Goal: Check status: Check status

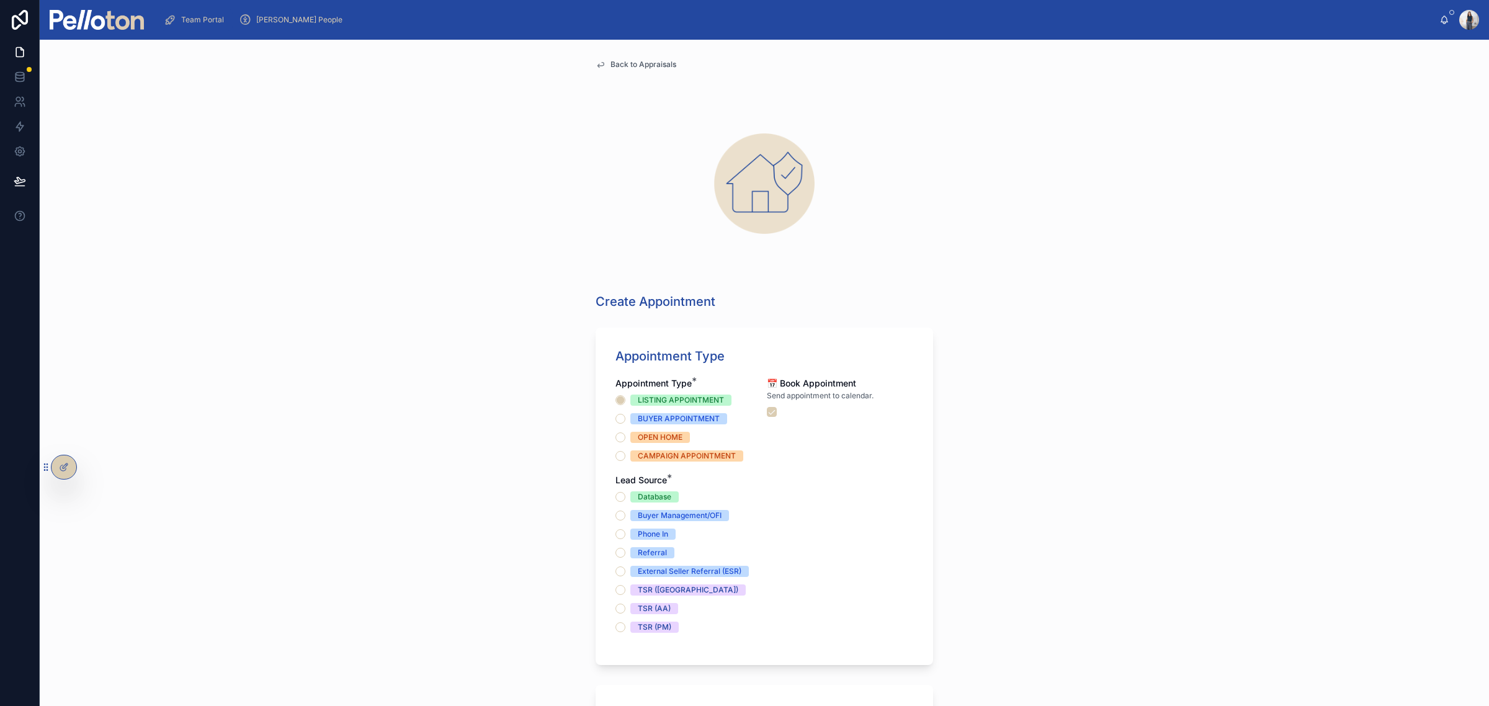
scroll to position [122, 0]
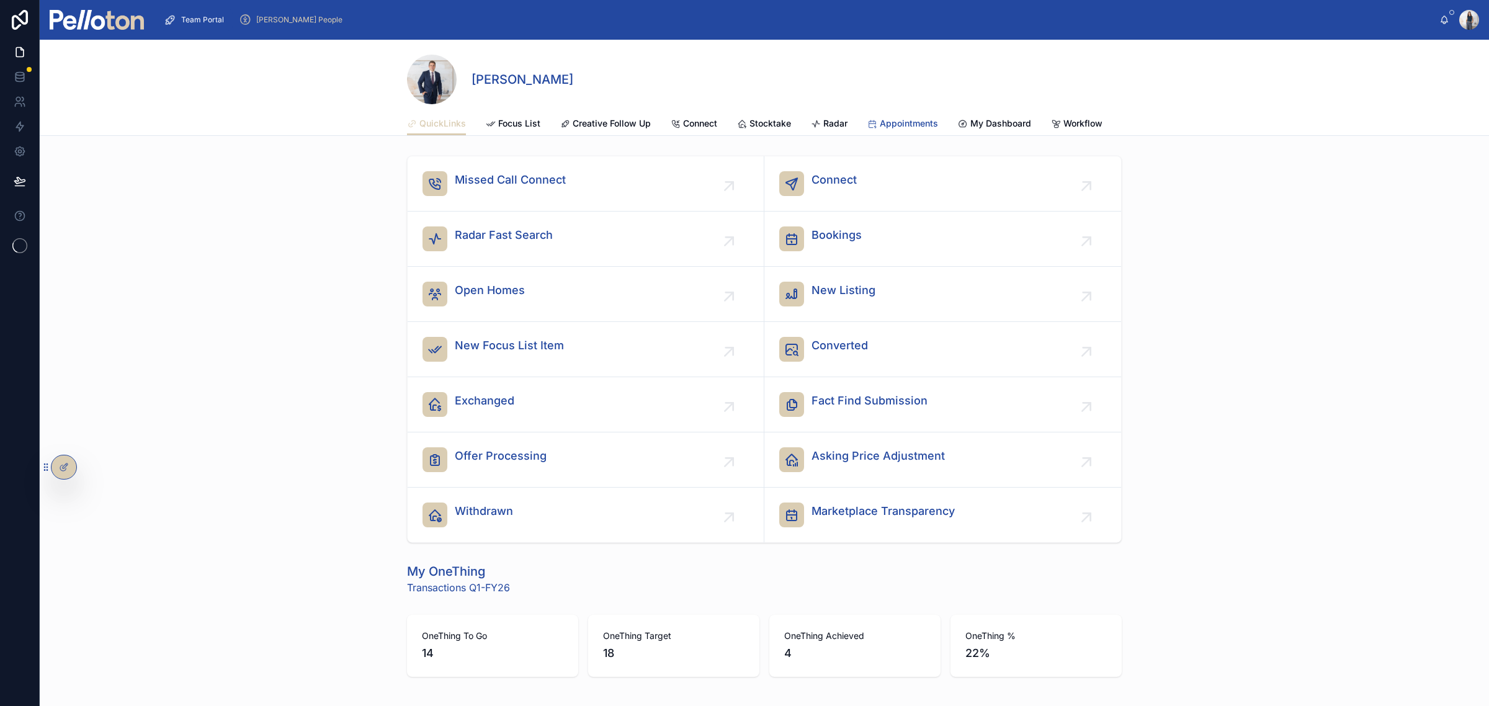
click at [906, 125] on span "Appointments" at bounding box center [908, 123] width 58 height 12
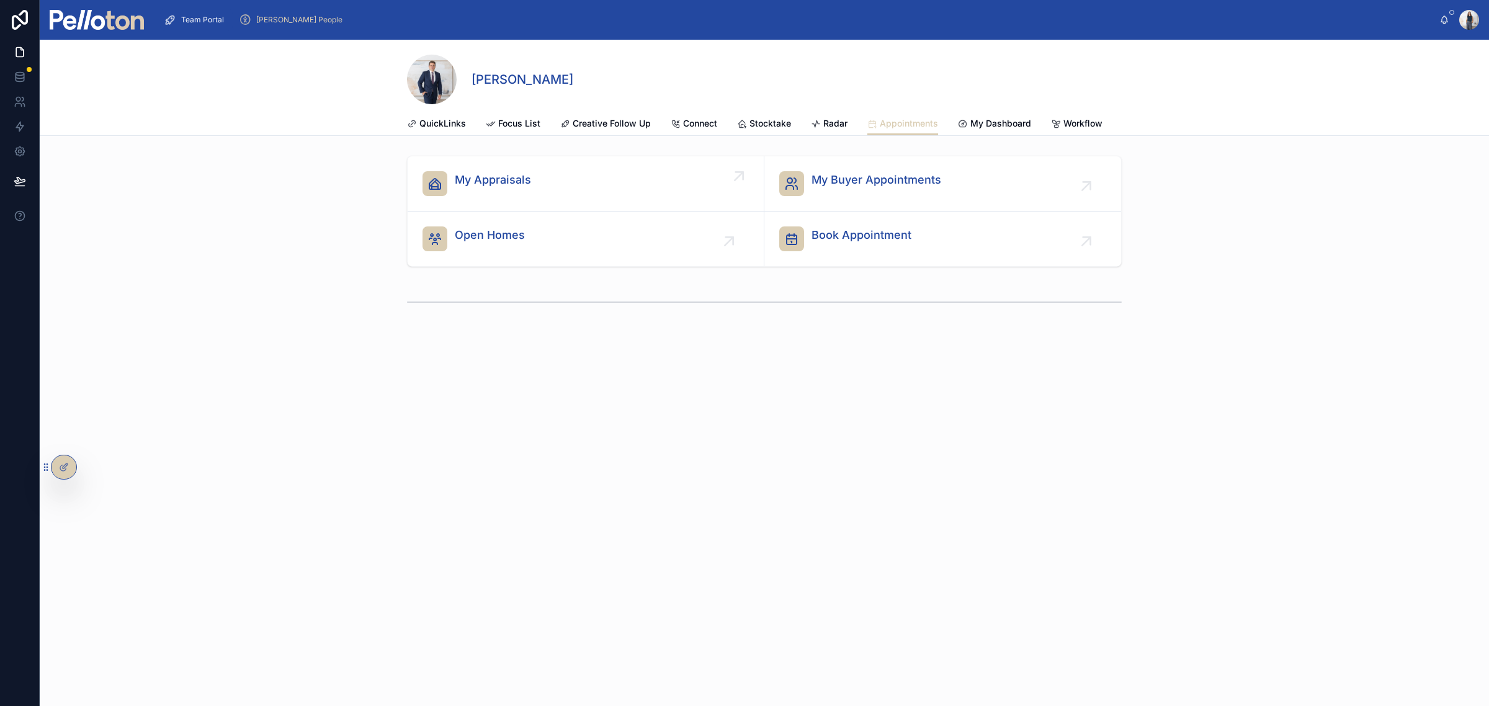
click at [713, 196] on div "My Appraisals" at bounding box center [585, 183] width 326 height 25
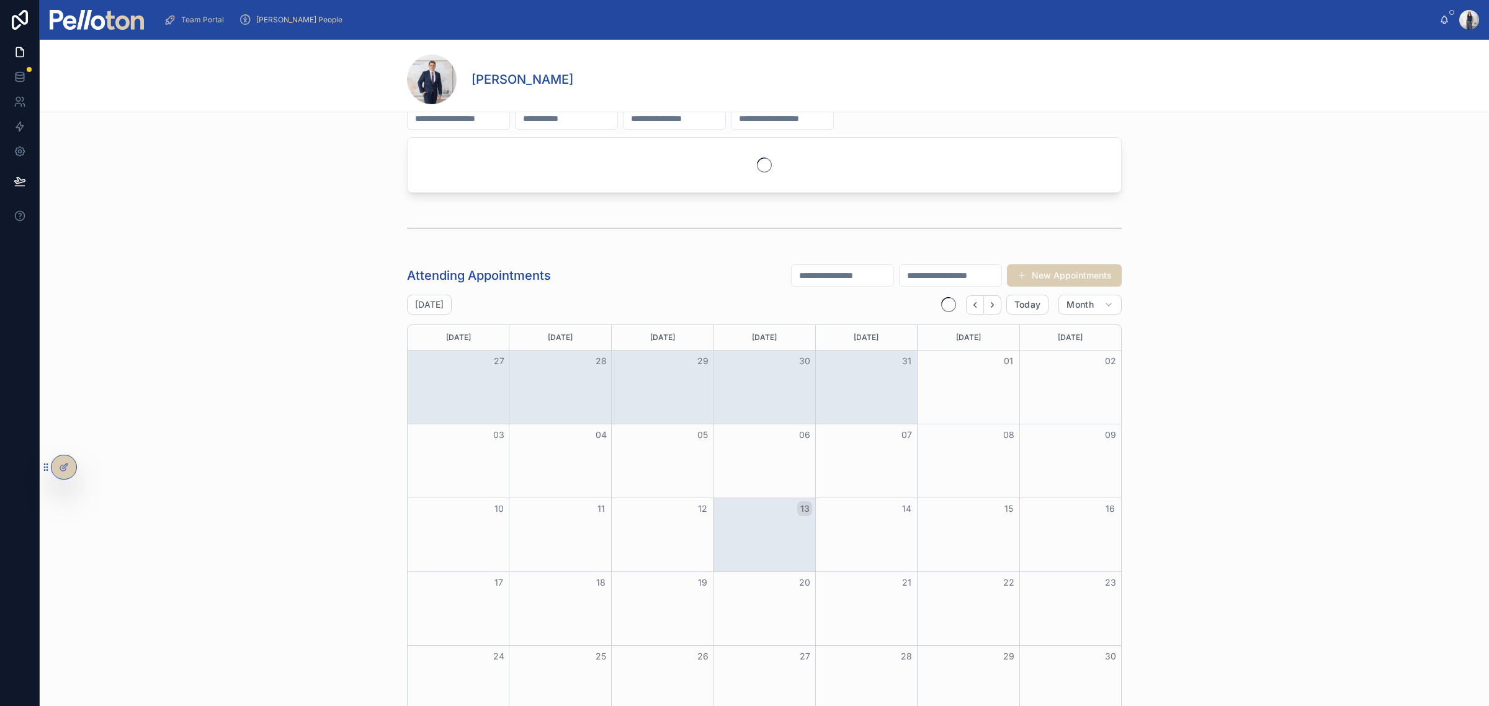
scroll to position [233, 0]
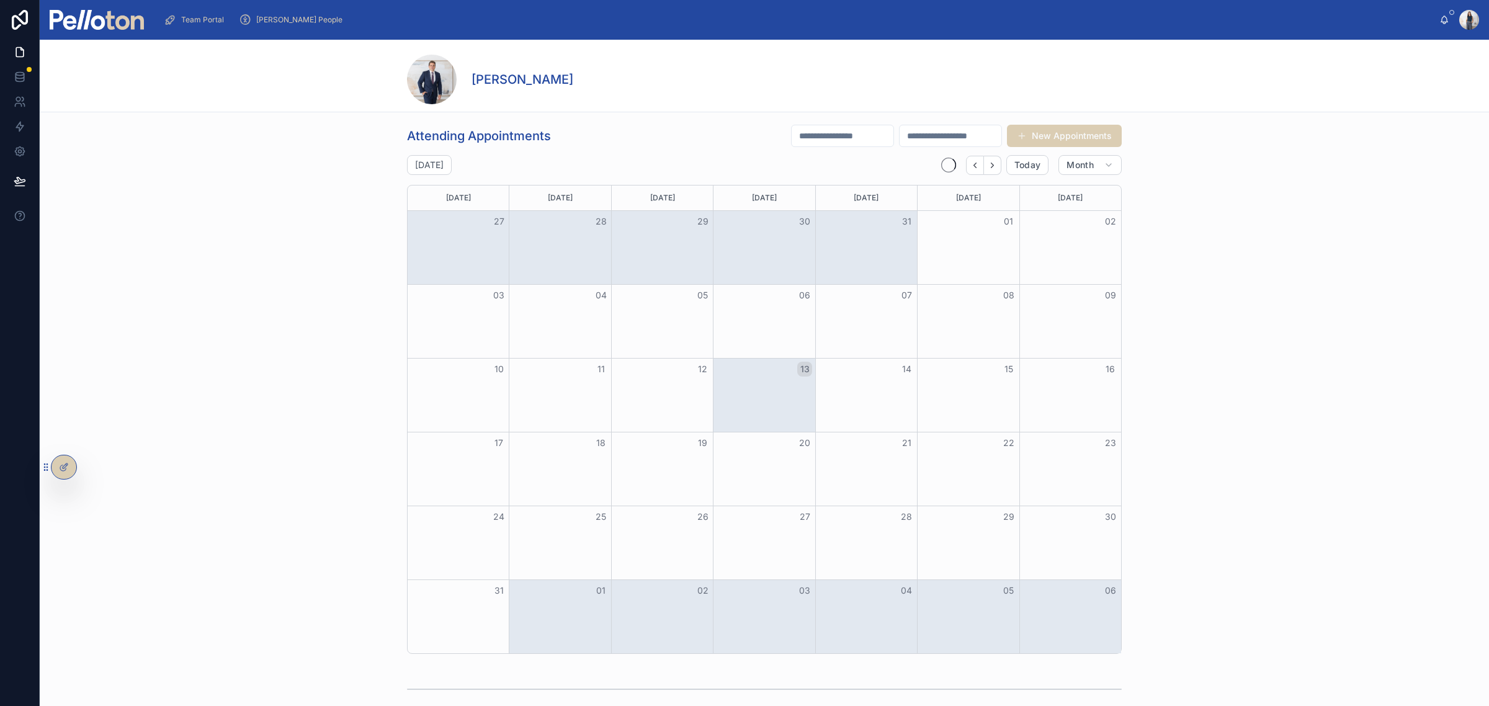
click at [798, 368] on button "13" at bounding box center [804, 369] width 15 height 15
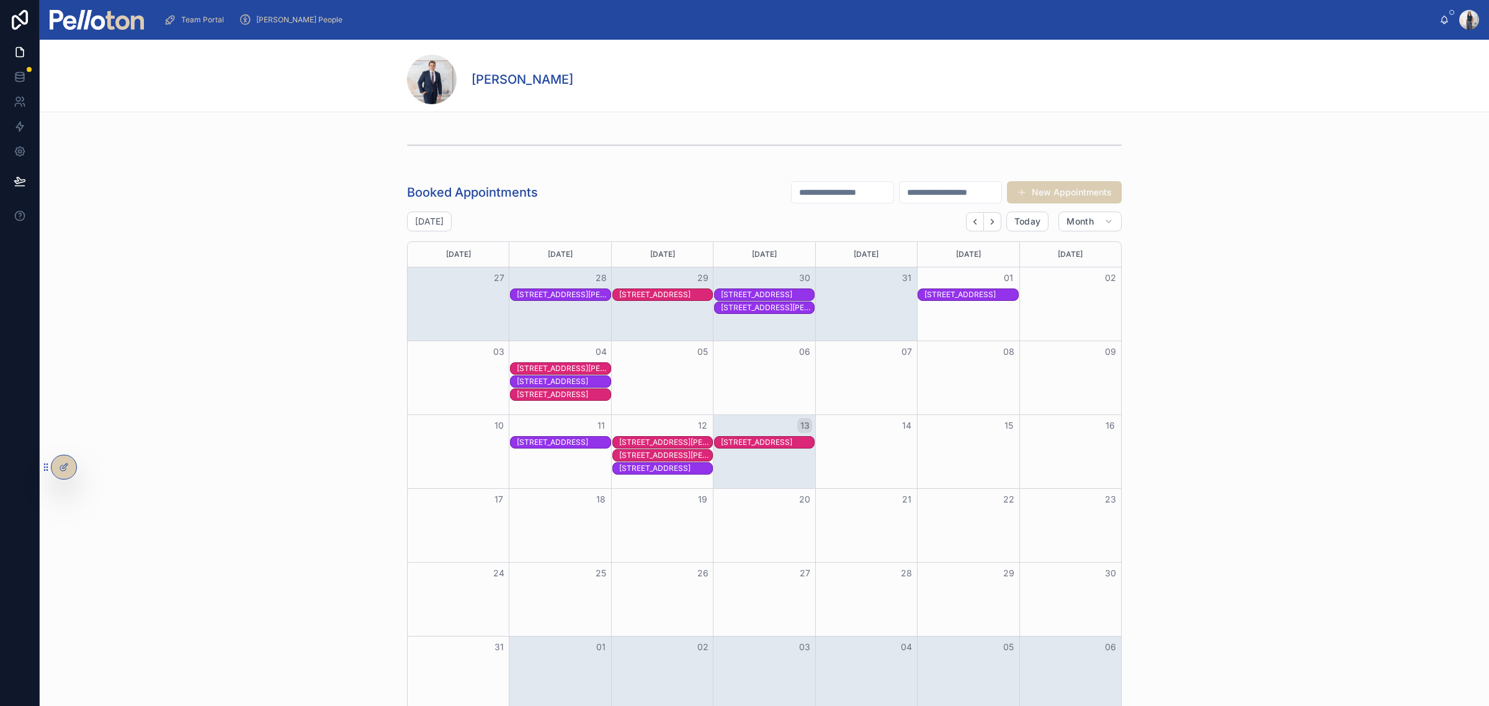
scroll to position [1318, 0]
